Goal: Information Seeking & Learning: Learn about a topic

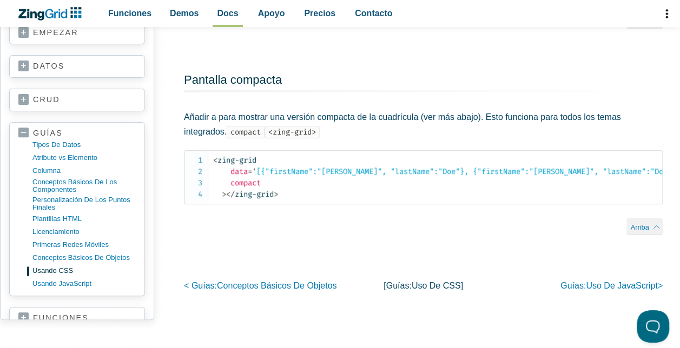
scroll to position [62, 0]
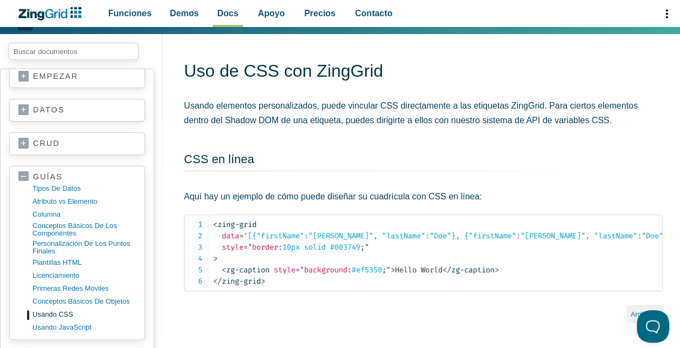
scroll to position [0, 0]
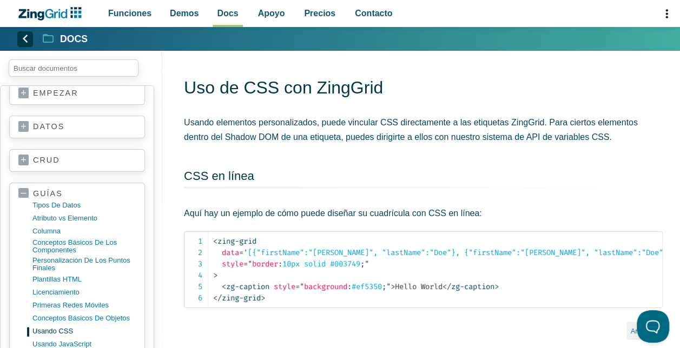
click at [48, 42] on icon "Contenido de la aplicación" at bounding box center [48, 38] width 11 height 9
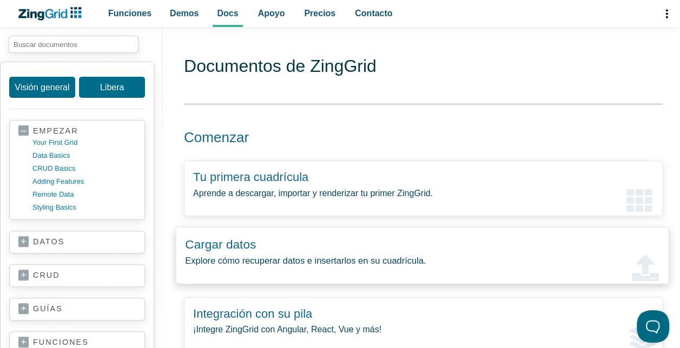
scroll to position [108, 0]
